Goal: Information Seeking & Learning: Learn about a topic

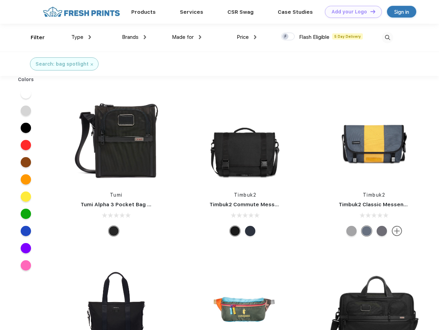
click at [350, 12] on link "Add your Logo Design Tool" at bounding box center [353, 12] width 57 height 12
click at [0, 0] on div "Design Tool" at bounding box center [0, 0] width 0 height 0
click at [369, 11] on link "Add your Logo Design Tool" at bounding box center [353, 12] width 57 height 12
click at [33, 38] on div "Filter" at bounding box center [38, 38] width 14 height 8
click at [81, 37] on span "Type" at bounding box center [77, 37] width 12 height 6
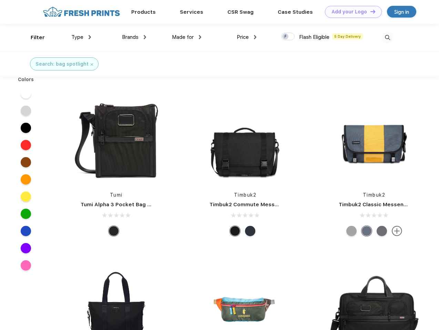
click at [134, 37] on span "Brands" at bounding box center [130, 37] width 17 height 6
click at [187, 37] on span "Made for" at bounding box center [183, 37] width 22 height 6
click at [246, 37] on span "Price" at bounding box center [243, 37] width 12 height 6
click at [288, 37] on div at bounding box center [287, 37] width 13 height 8
click at [285, 37] on input "checkbox" at bounding box center [283, 34] width 4 height 4
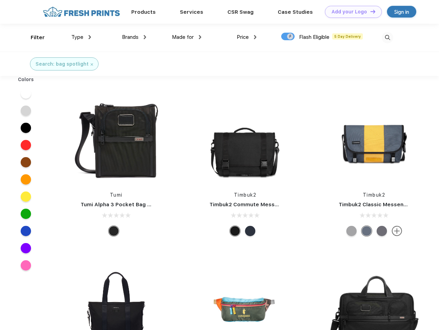
click at [387, 38] on img at bounding box center [386, 37] width 11 height 11
